Goal: Task Accomplishment & Management: Manage account settings

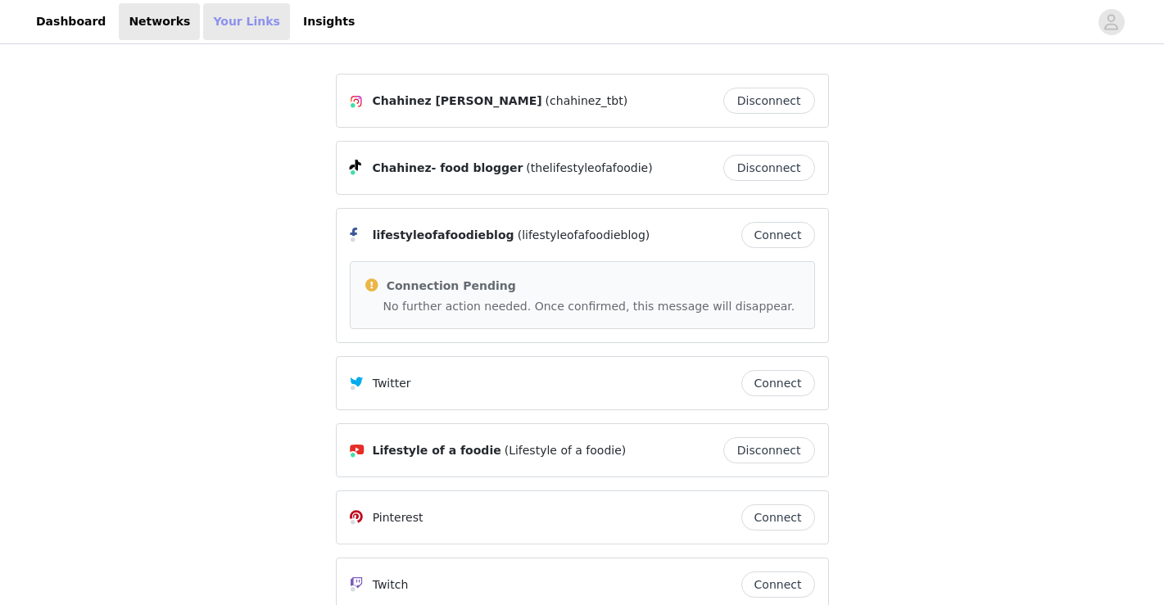
click at [218, 19] on link "Your Links" at bounding box center [246, 21] width 87 height 37
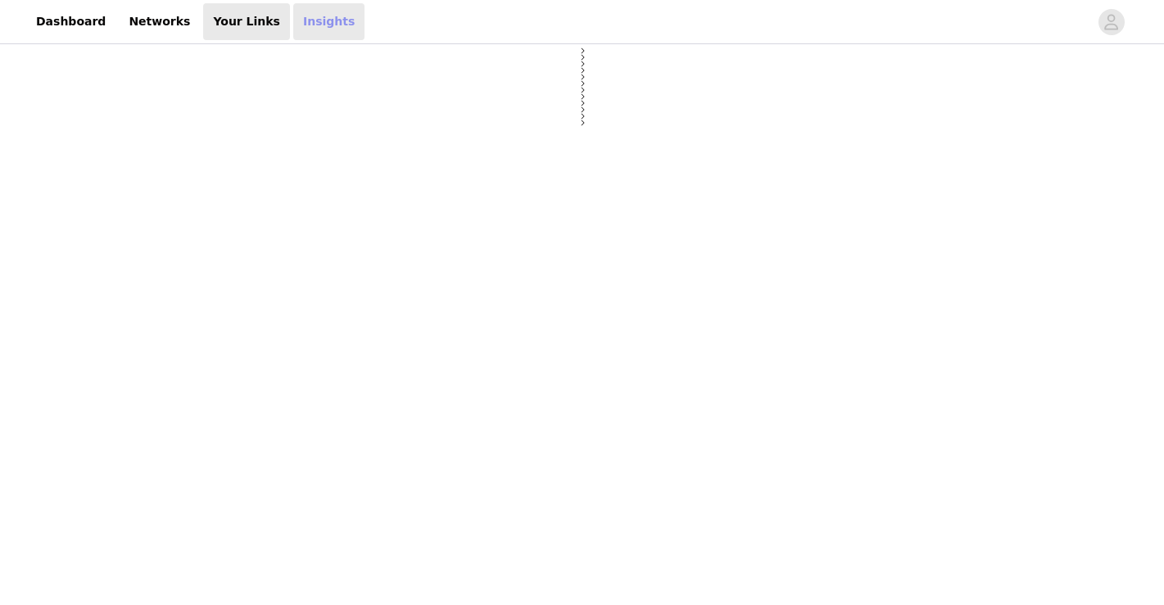
select select "12"
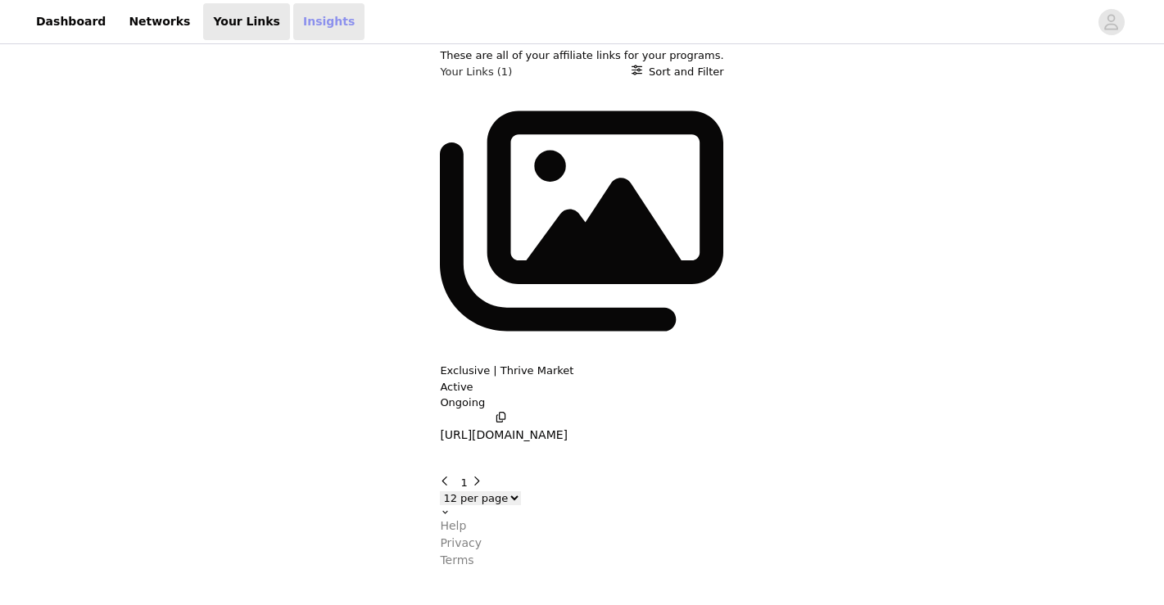
click at [309, 29] on link "Insights" at bounding box center [328, 21] width 71 height 37
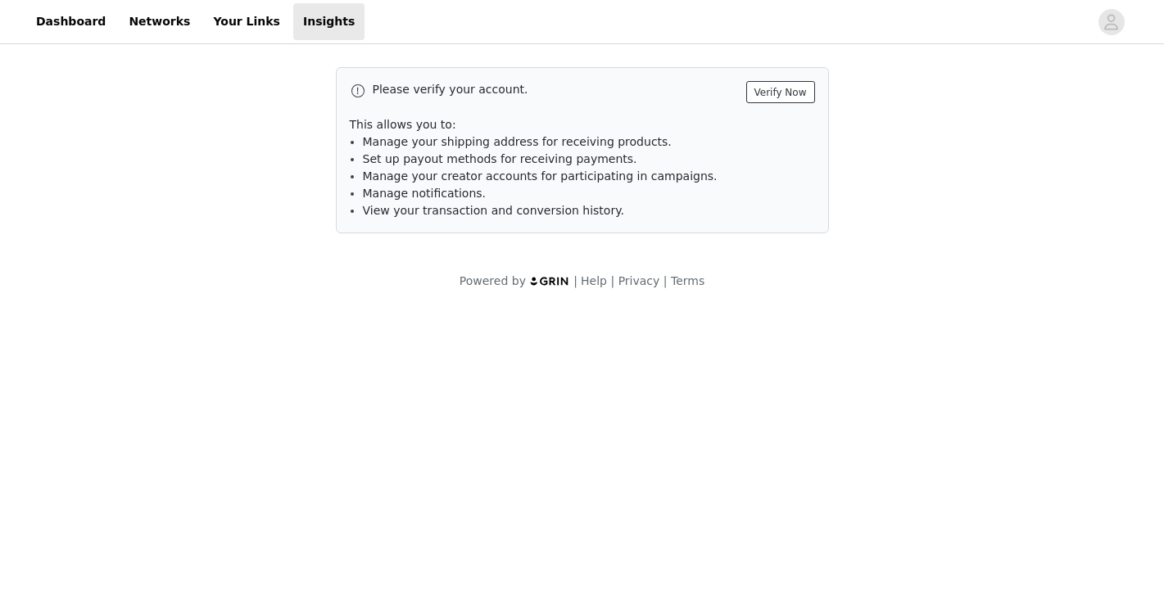
click at [784, 92] on button "Verify Now" at bounding box center [780, 92] width 69 height 22
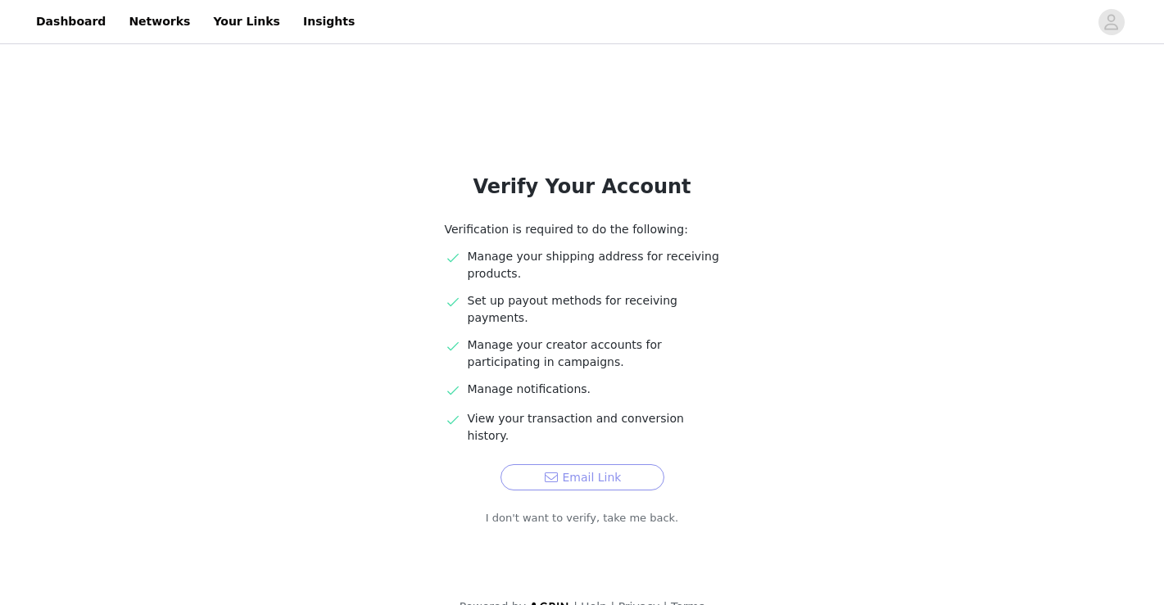
click at [619, 464] on button "Email Link" at bounding box center [582, 477] width 164 height 26
